Goal: Information Seeking & Learning: Learn about a topic

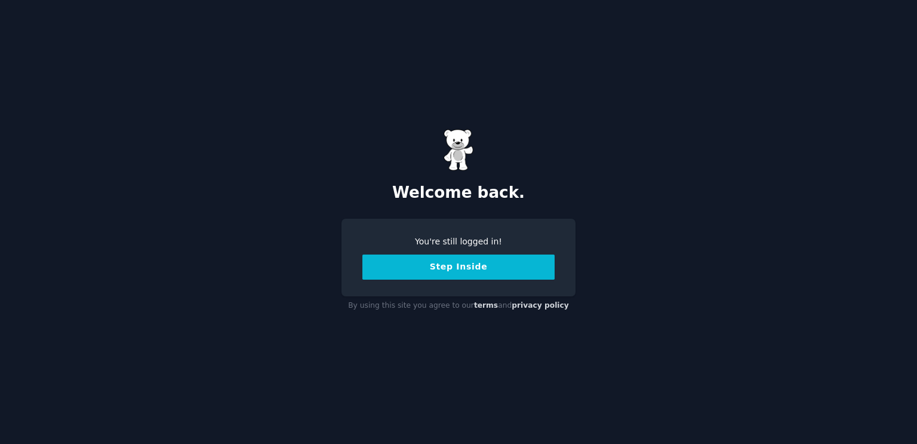
click at [465, 270] on button "Step Inside" at bounding box center [458, 266] width 192 height 25
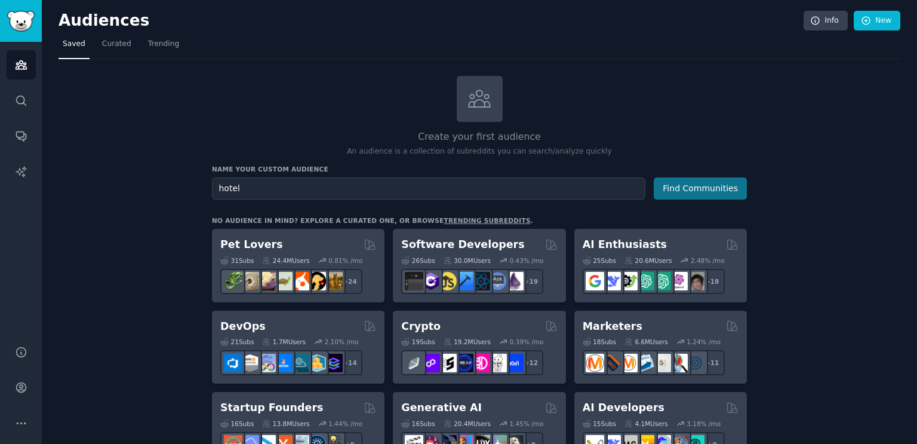
type input "hotel"
click at [705, 188] on button "Find Communities" at bounding box center [700, 188] width 93 height 22
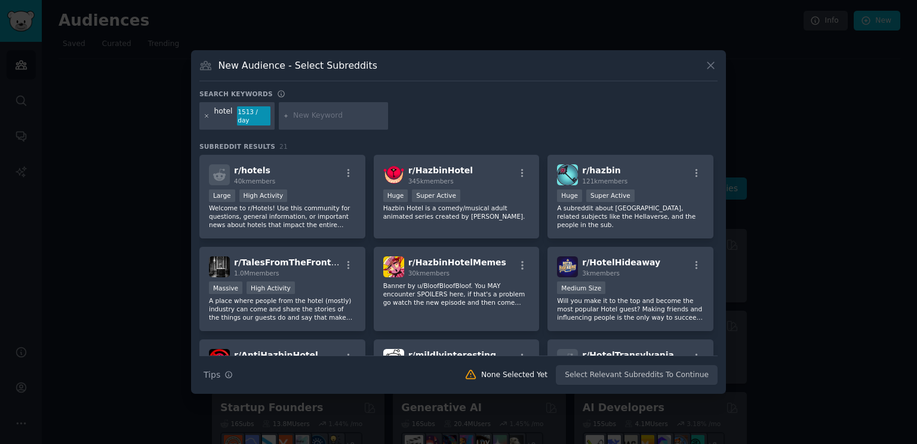
click at [204, 115] on icon at bounding box center [207, 116] width 7 height 7
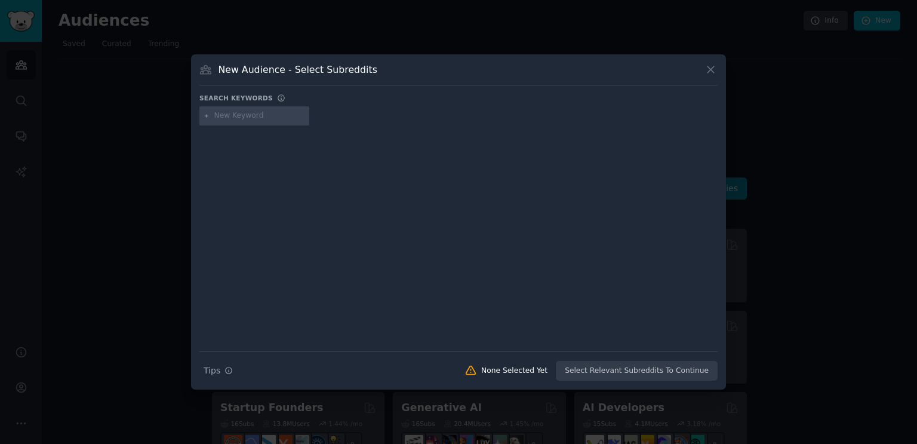
click at [240, 116] on input "text" at bounding box center [259, 115] width 91 height 11
type input "commercial real estate"
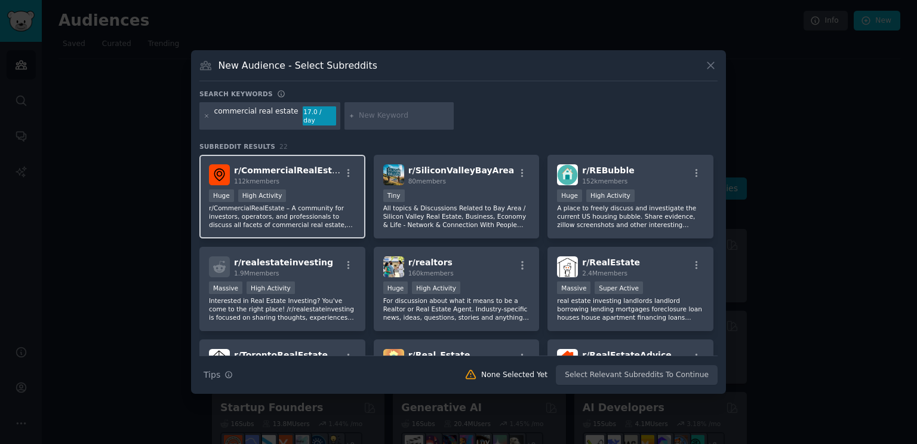
click at [309, 183] on div "r/ CommercialRealEstate 112k members Huge High Activity r/CommercialRealEstate …" at bounding box center [282, 197] width 166 height 84
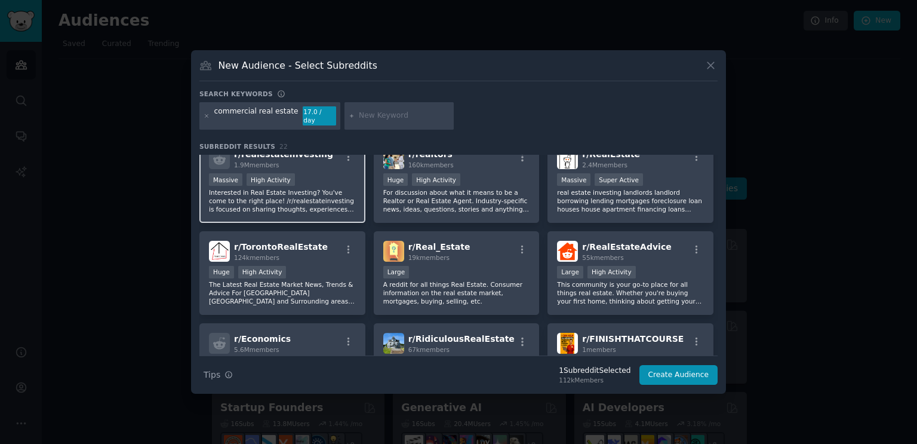
scroll to position [119, 0]
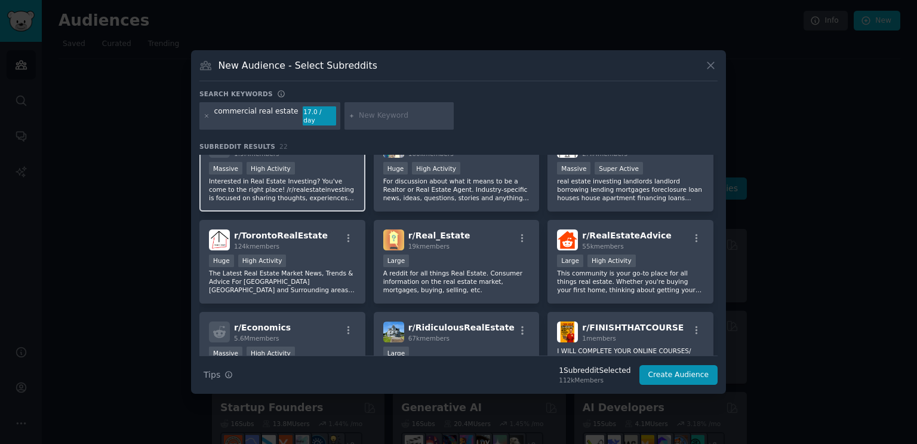
click at [331, 194] on p "Interested in Real Estate Investing? You've come to the right place! /r/realest…" at bounding box center [282, 189] width 147 height 25
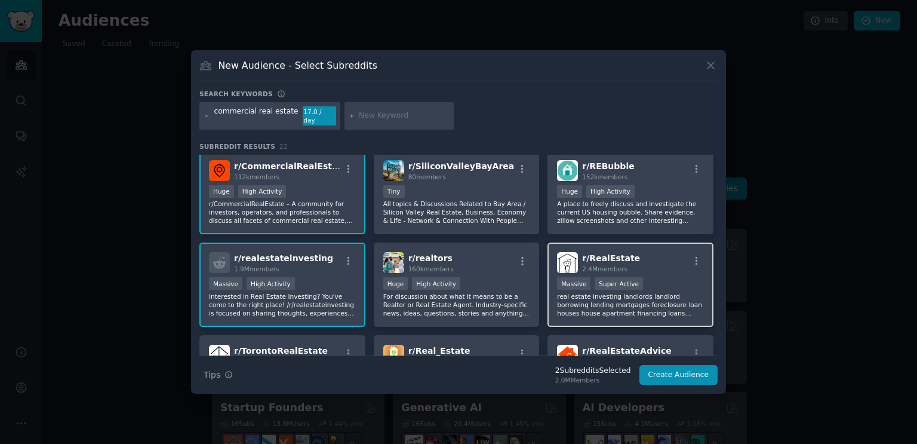
scroll to position [0, 0]
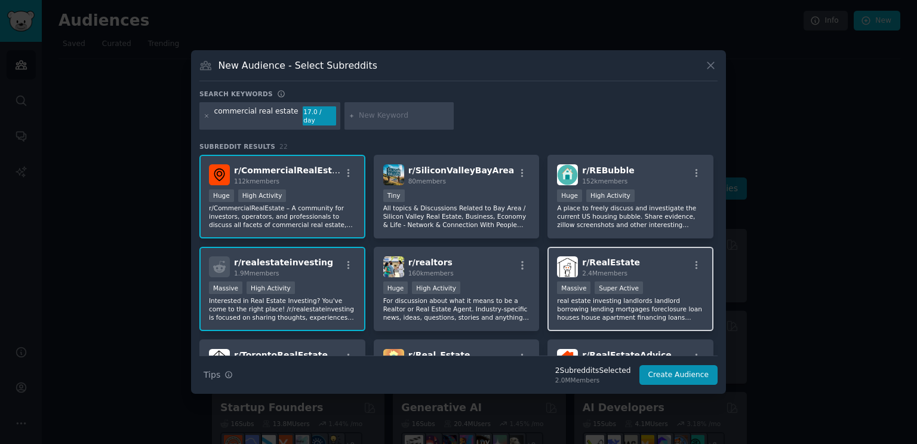
click at [664, 296] on p "real estate investing landlords landlord borrowing lending mortgages foreclosur…" at bounding box center [630, 308] width 147 height 25
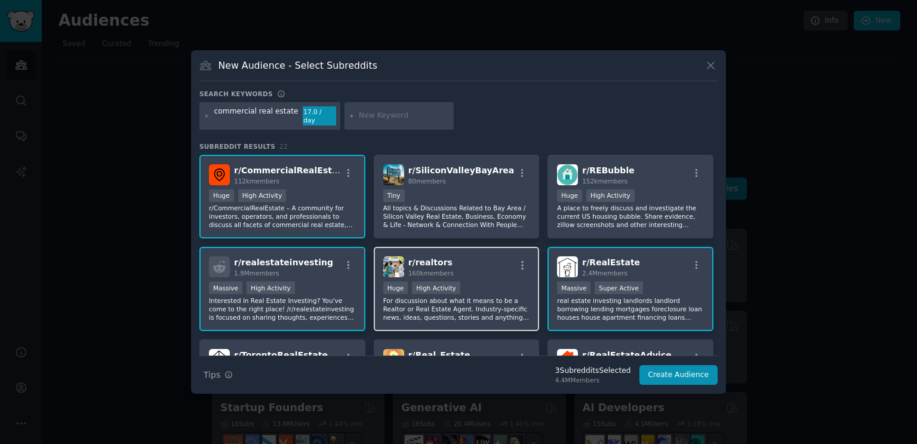
click at [438, 257] on span "r/ realtors" at bounding box center [430, 262] width 44 height 10
click at [362, 119] on input "text" at bounding box center [404, 115] width 91 height 11
click at [396, 115] on input "hotel" at bounding box center [404, 115] width 91 height 11
click at [349, 114] on icon at bounding box center [352, 116] width 7 height 7
click at [368, 121] on input "hotel" at bounding box center [404, 115] width 91 height 11
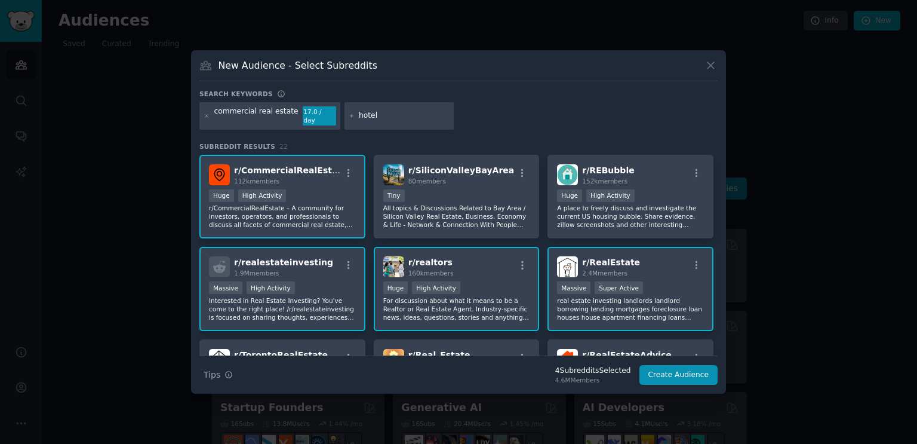
click at [380, 119] on input "hotel" at bounding box center [404, 115] width 91 height 11
click at [383, 119] on input "hotel" at bounding box center [404, 115] width 91 height 11
click at [454, 120] on div "commercial real estate 17.0 / day hotel" at bounding box center [458, 118] width 518 height 32
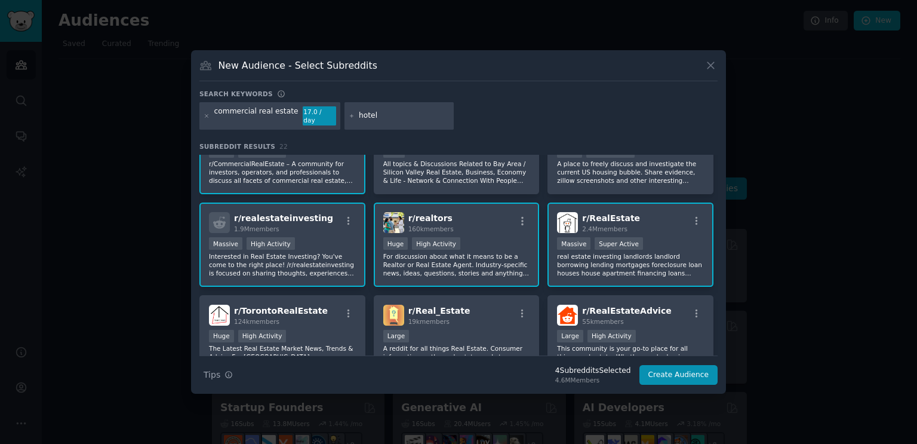
scroll to position [119, 0]
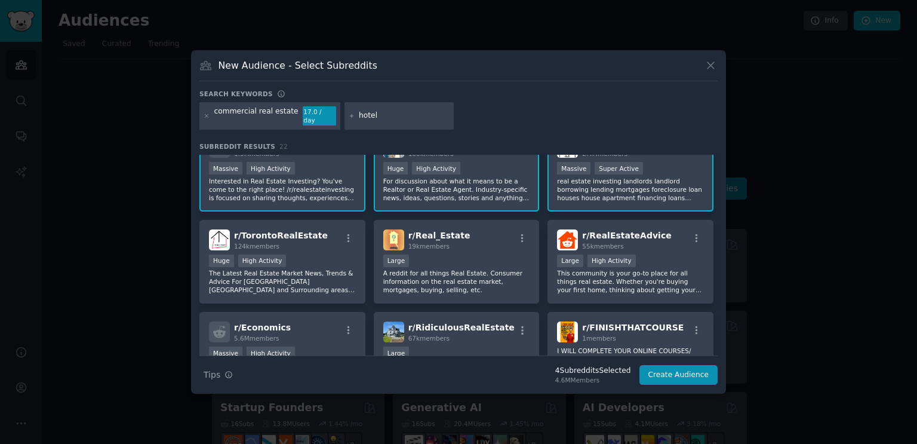
click at [359, 115] on input "hotel" at bounding box center [404, 115] width 91 height 11
type input "appraisal"
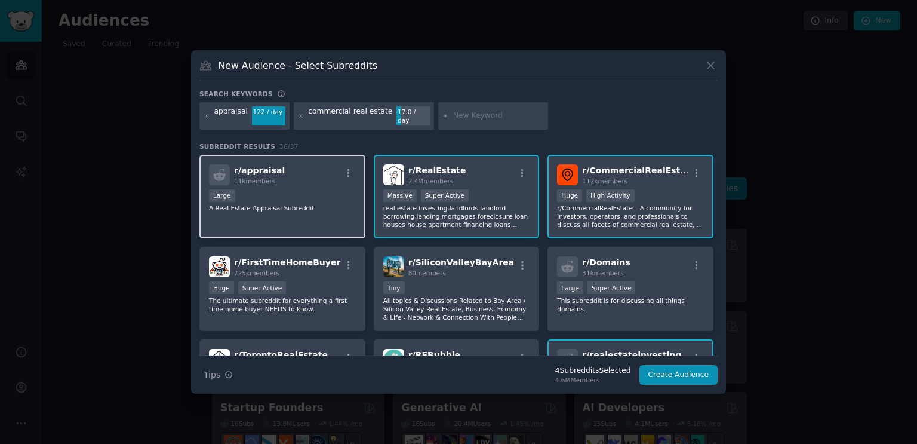
click at [313, 169] on div "r/ appraisal 11k members" at bounding box center [282, 174] width 147 height 21
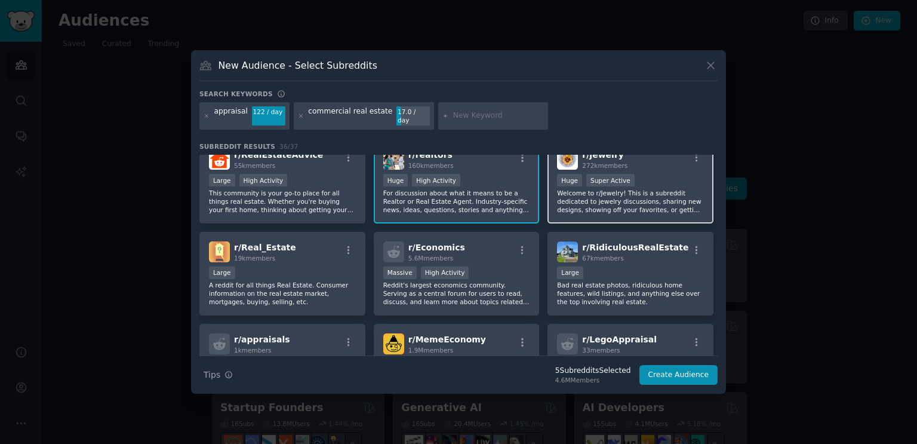
scroll to position [299, 0]
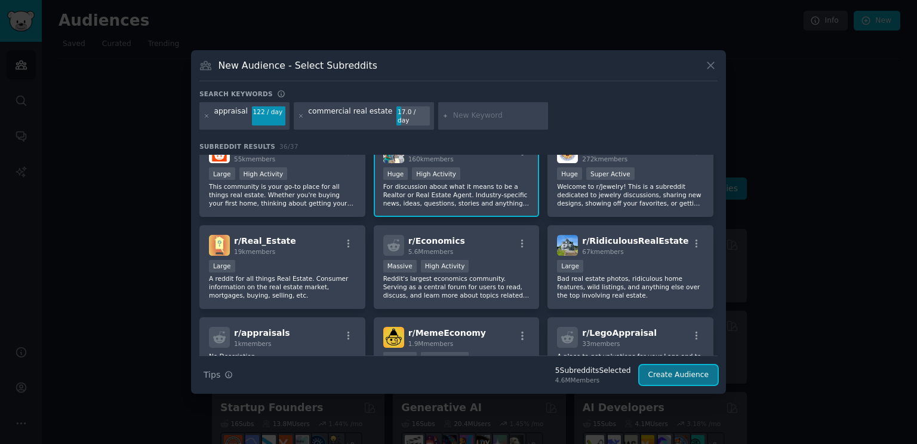
click at [669, 365] on button "Create Audience" at bounding box center [678, 375] width 79 height 20
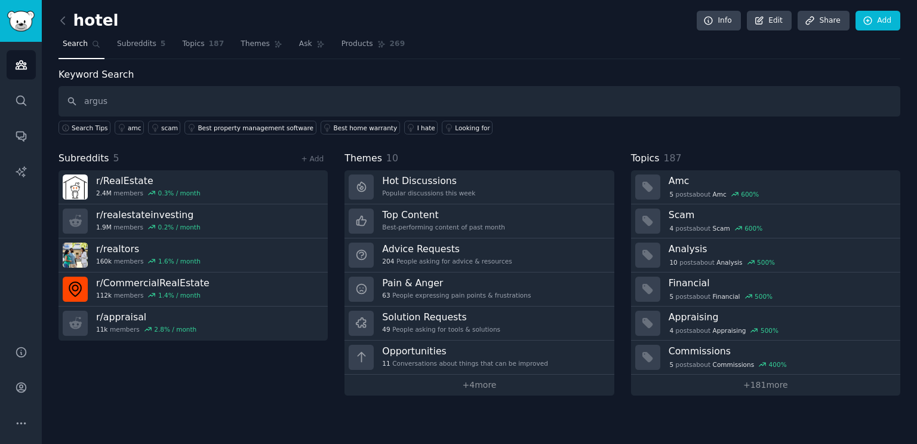
type input "argus"
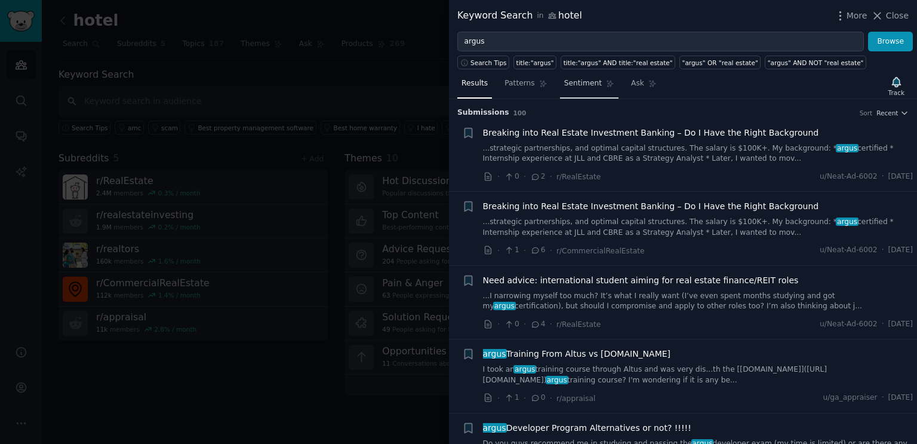
click at [569, 81] on span "Sentiment" at bounding box center [583, 83] width 38 height 11
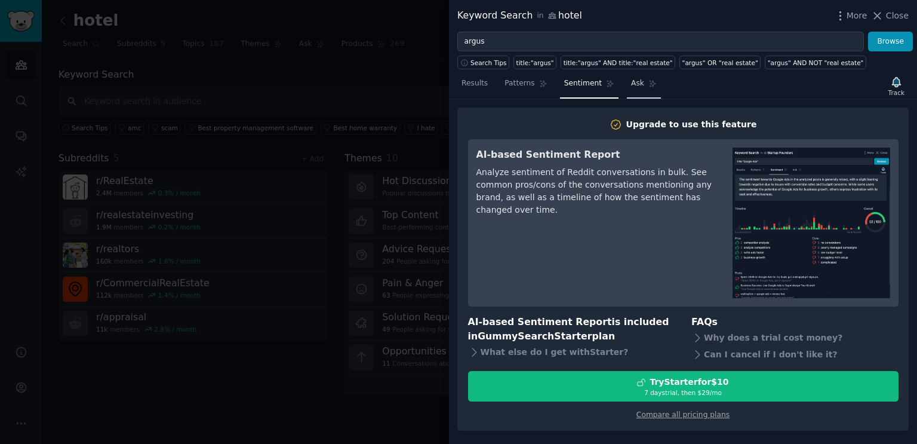
click at [631, 81] on span "Ask" at bounding box center [637, 83] width 13 height 11
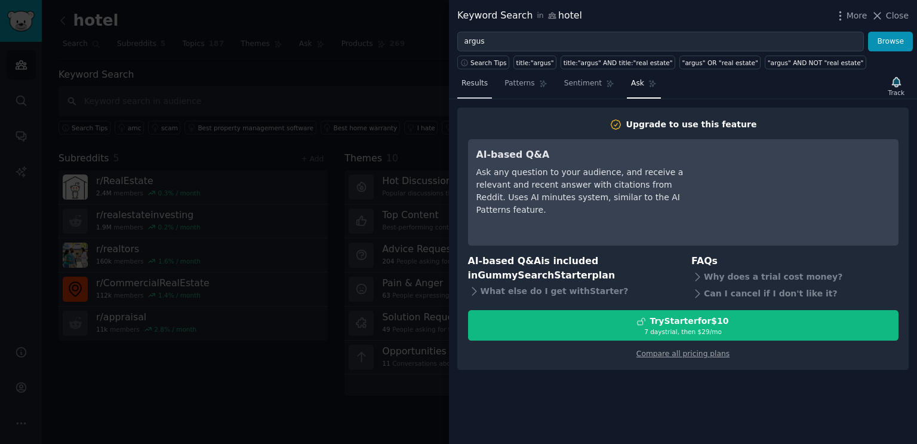
click at [478, 82] on span "Results" at bounding box center [475, 83] width 26 height 11
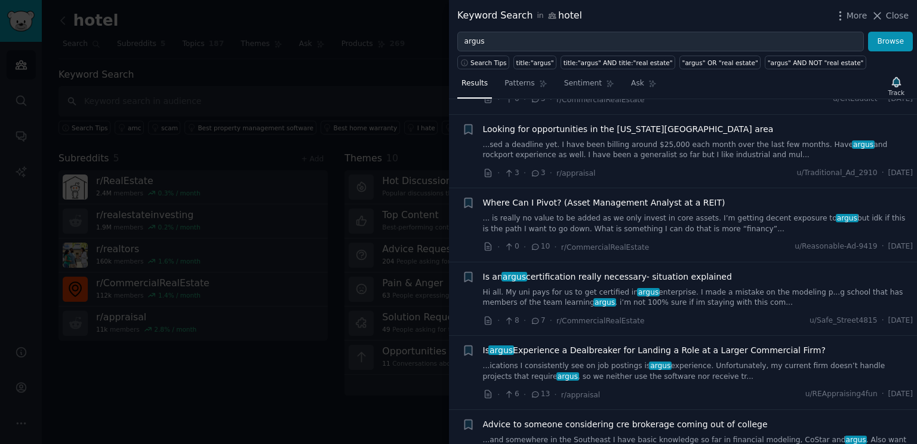
scroll to position [2568, 0]
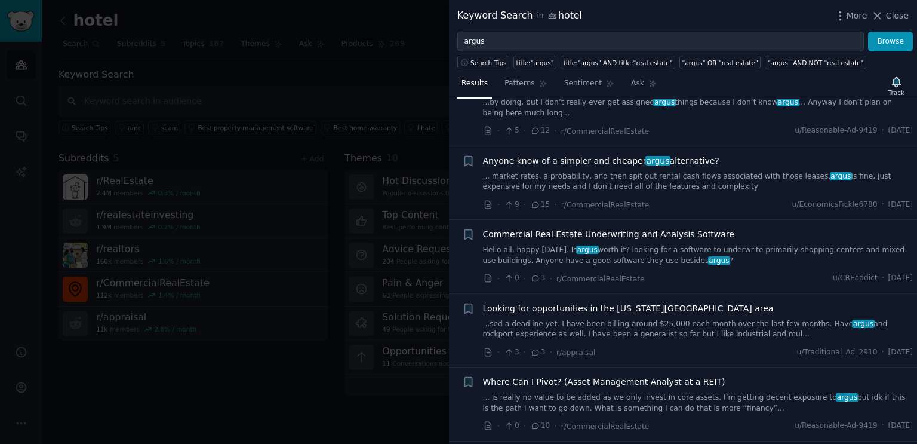
click at [678, 171] on link "... market rates, a probability, and then spit out rental cash flows associated…" at bounding box center [698, 181] width 431 height 21
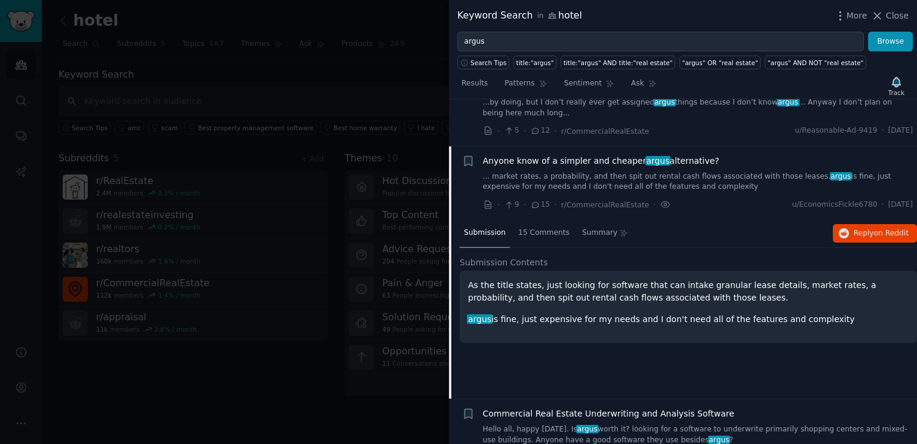
scroll to position [2587, 0]
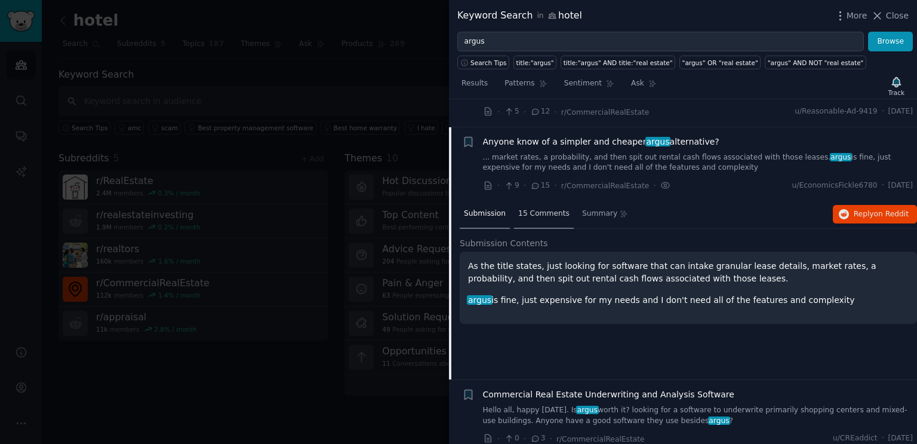
click at [545, 208] on span "15 Comments" at bounding box center [543, 213] width 51 height 11
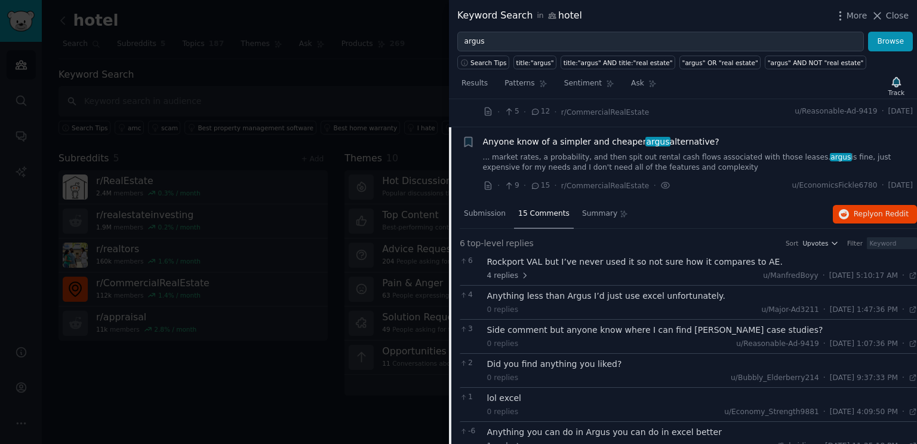
scroll to position [2646, 0]
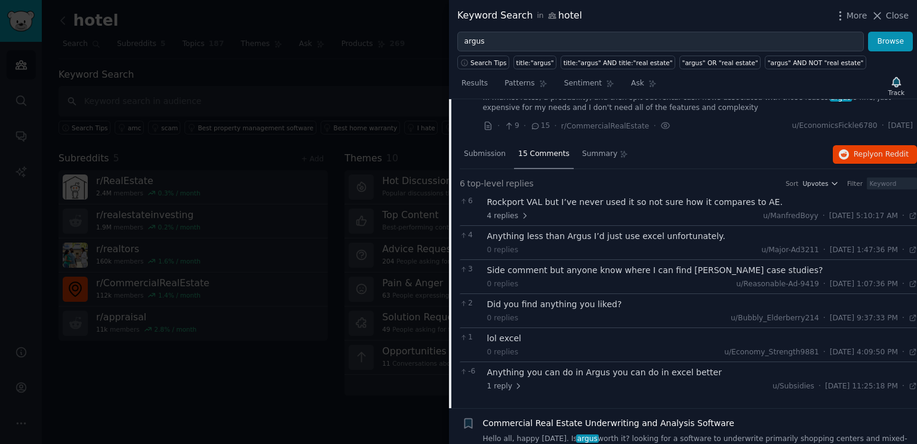
click at [358, 162] on div at bounding box center [458, 222] width 917 height 444
